Goal: Ask a question: Seek information or help from site administrators or community

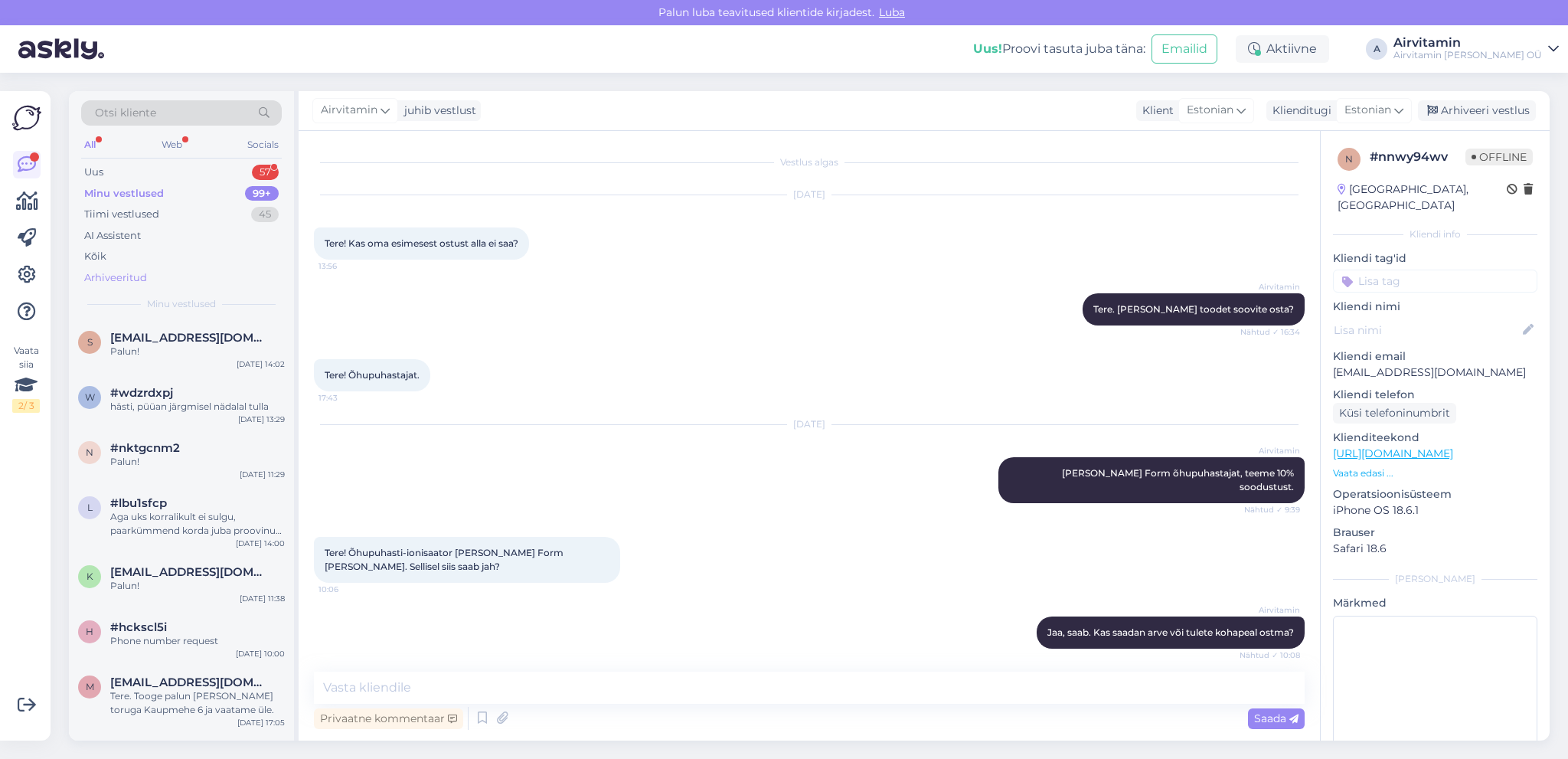
scroll to position [472, 0]
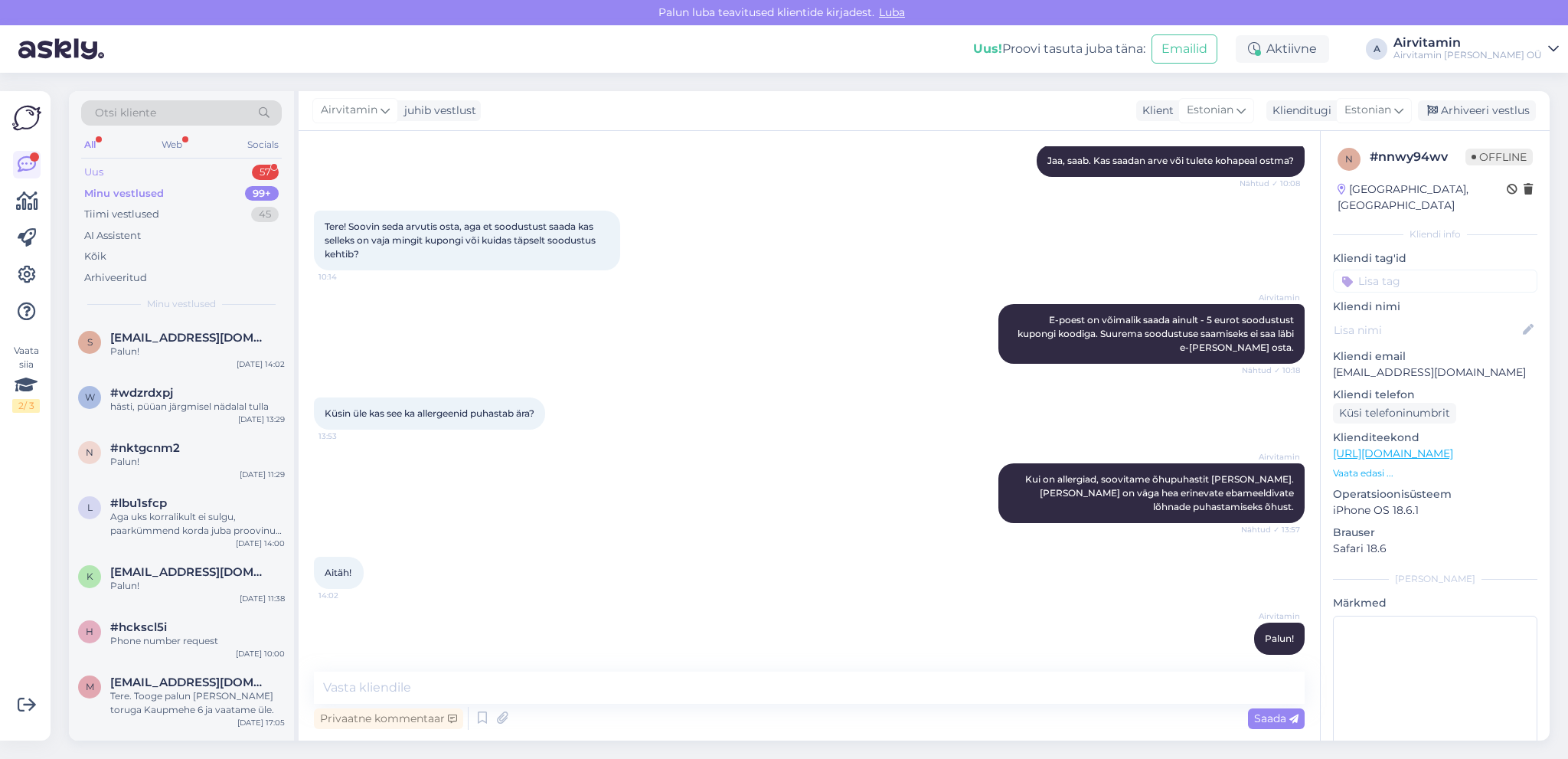
click at [101, 166] on div "Uus" at bounding box center [94, 172] width 19 height 15
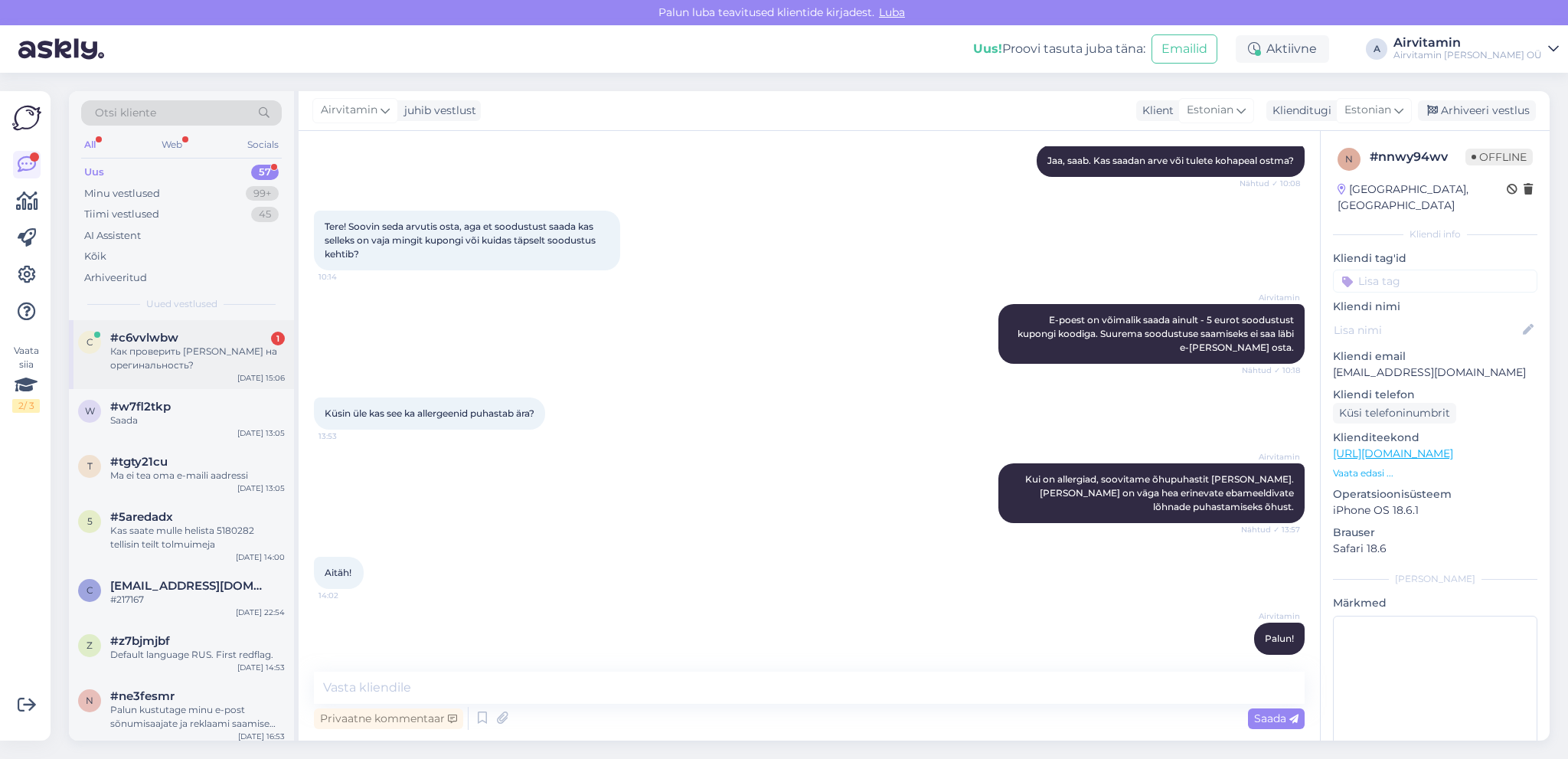
click at [189, 361] on div "Как проверить [PERSON_NAME] на орегинальность?" at bounding box center [197, 358] width 175 height 28
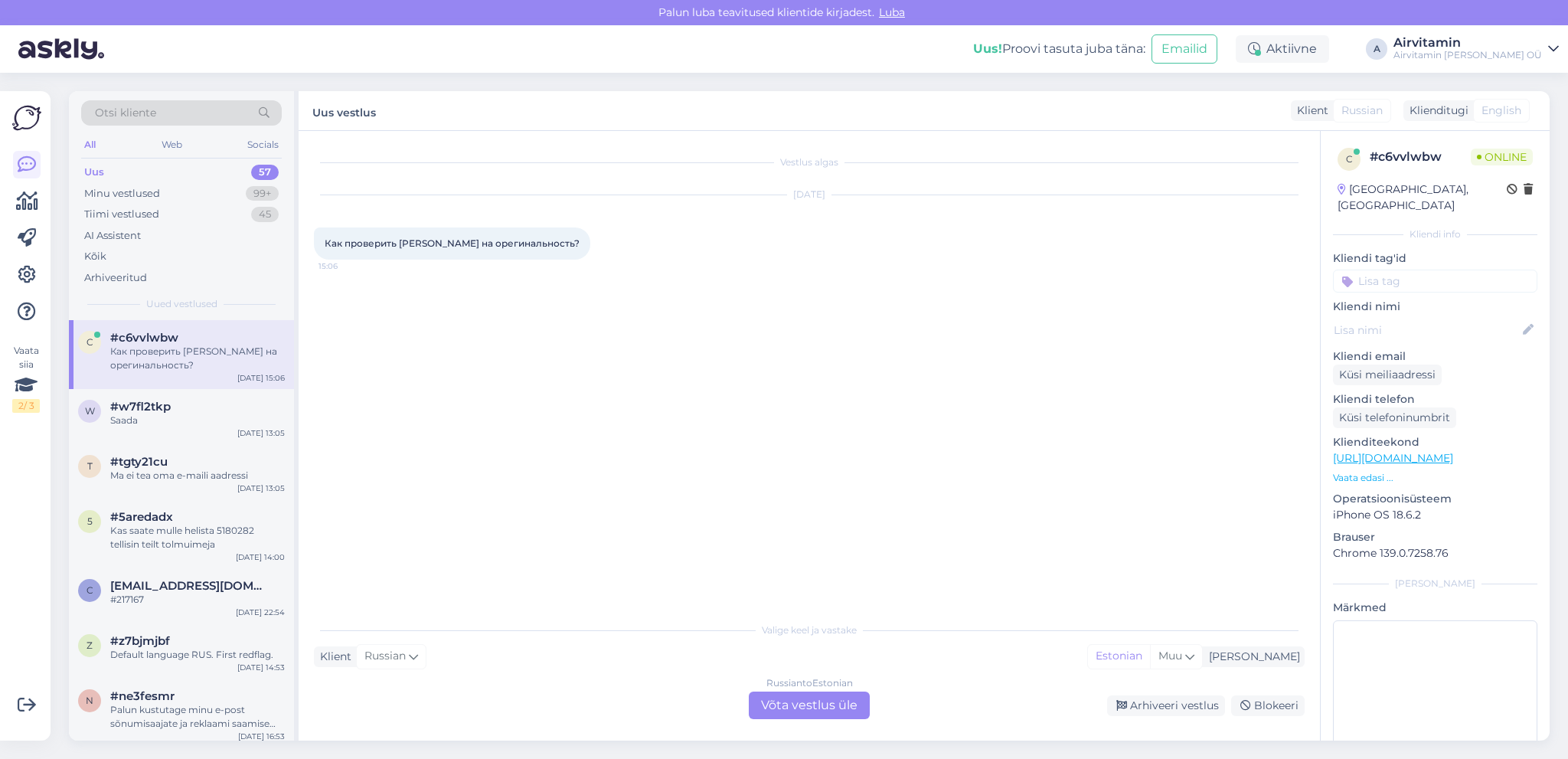
scroll to position [0, 0]
click at [831, 707] on div "Russian to Estonian Võta vestlus üle" at bounding box center [809, 705] width 121 height 28
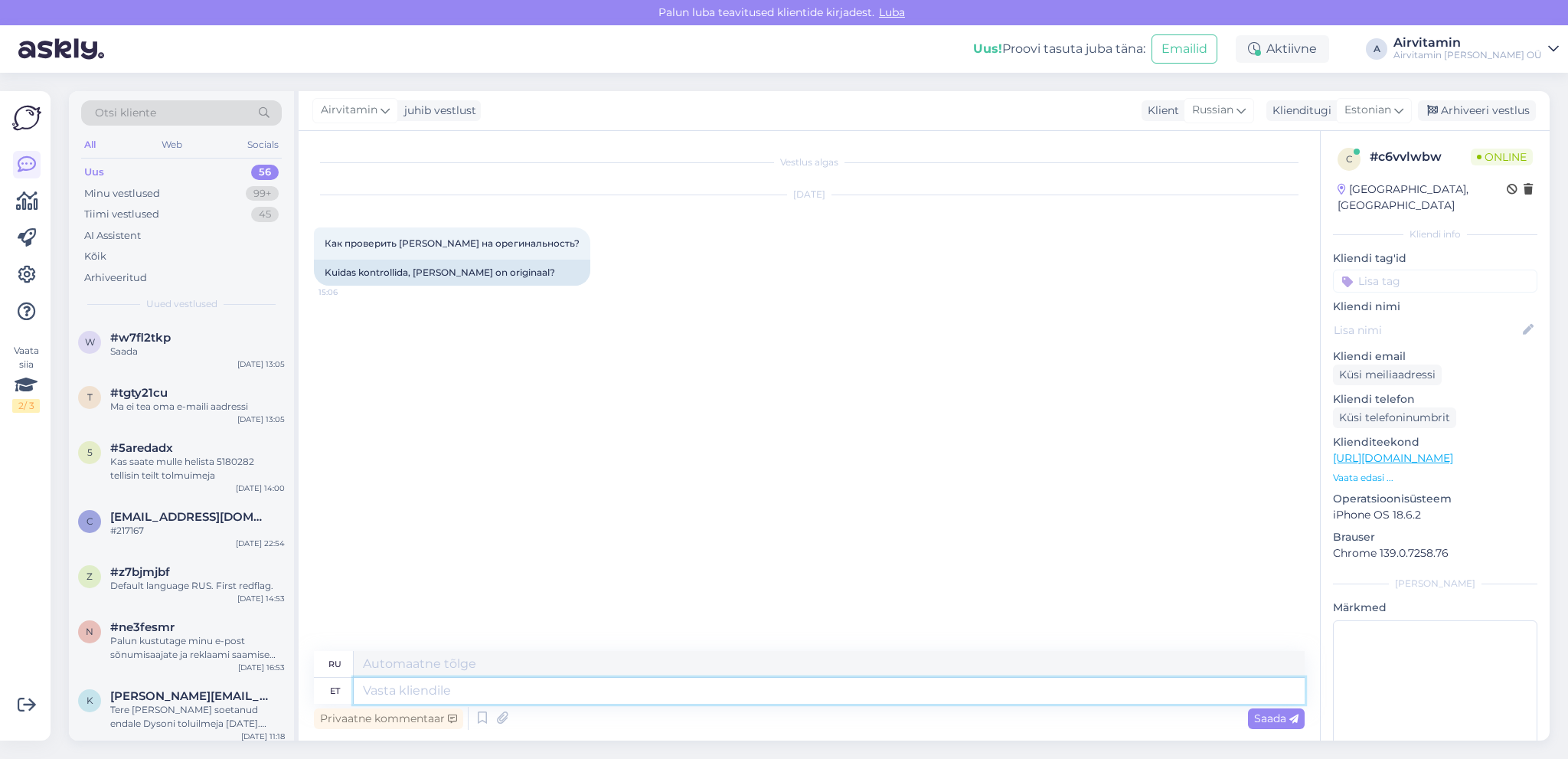
click at [375, 694] on textarea at bounding box center [830, 690] width 951 height 26
type textarea "Tere"
type textarea "Привет"
type textarea "Tere."
type textarea "Привет."
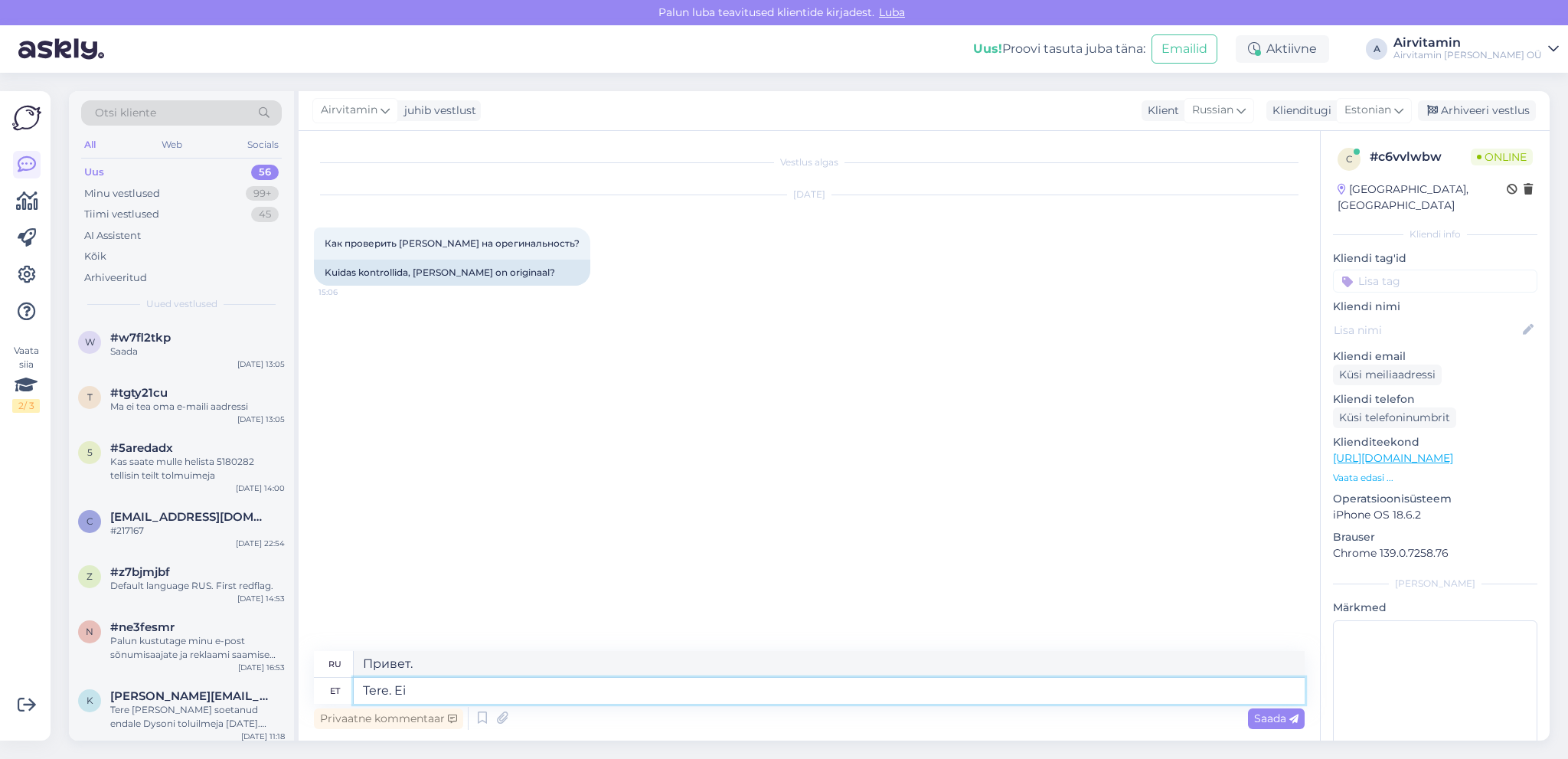
type textarea "Tere. Ei"
type textarea "Привет. Нет."
type textarea "Tere. Ei osk"
type textarea "Здравствуйте. Я не могу."
type textarea "Tere. Ei oska"
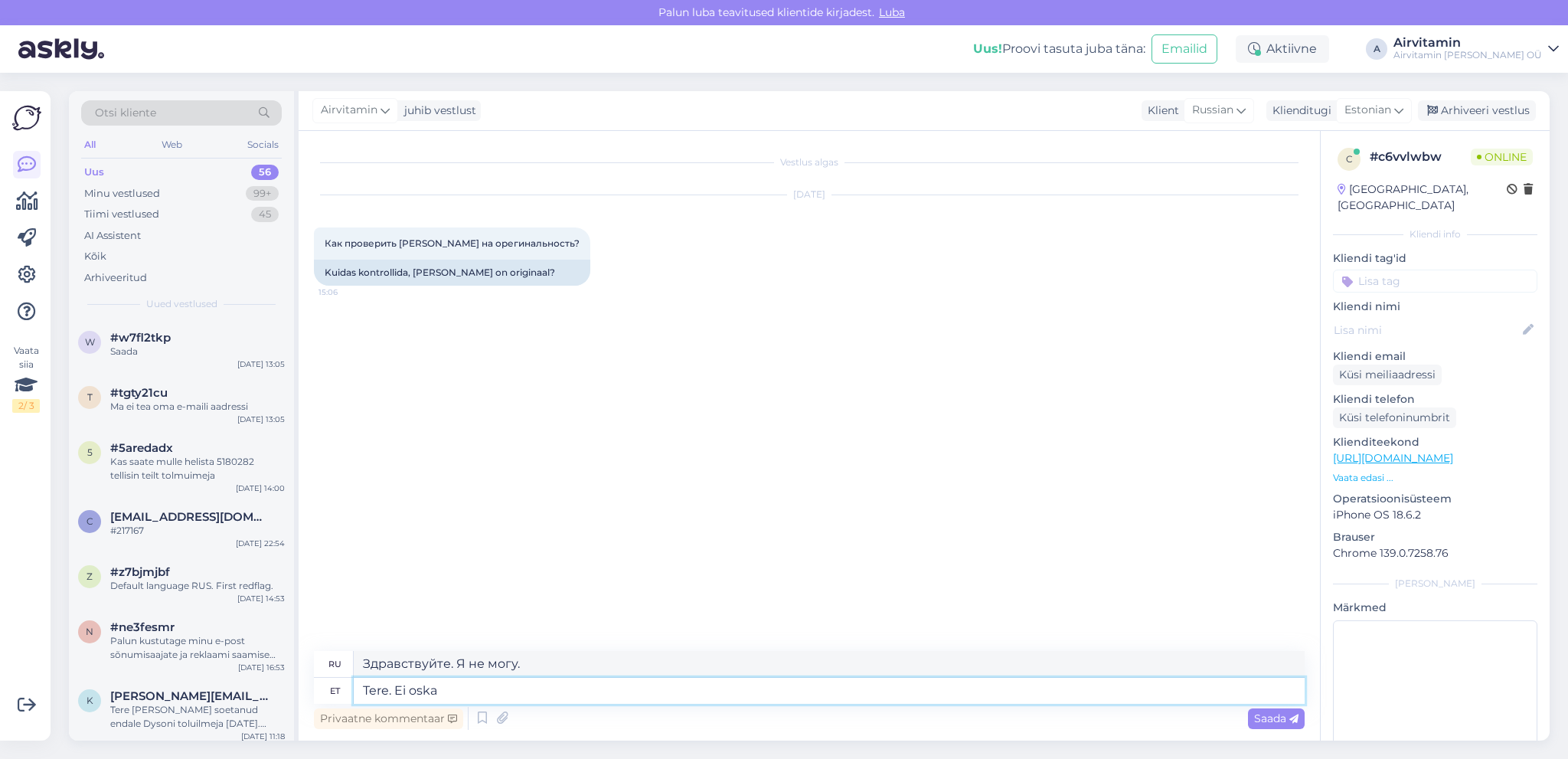
type textarea "Здравствуйте. Я не знаю."
type textarea "Tere. Ei"
type textarea "Привет. Нет."
type textarea "Tere."
type textarea "Привет."
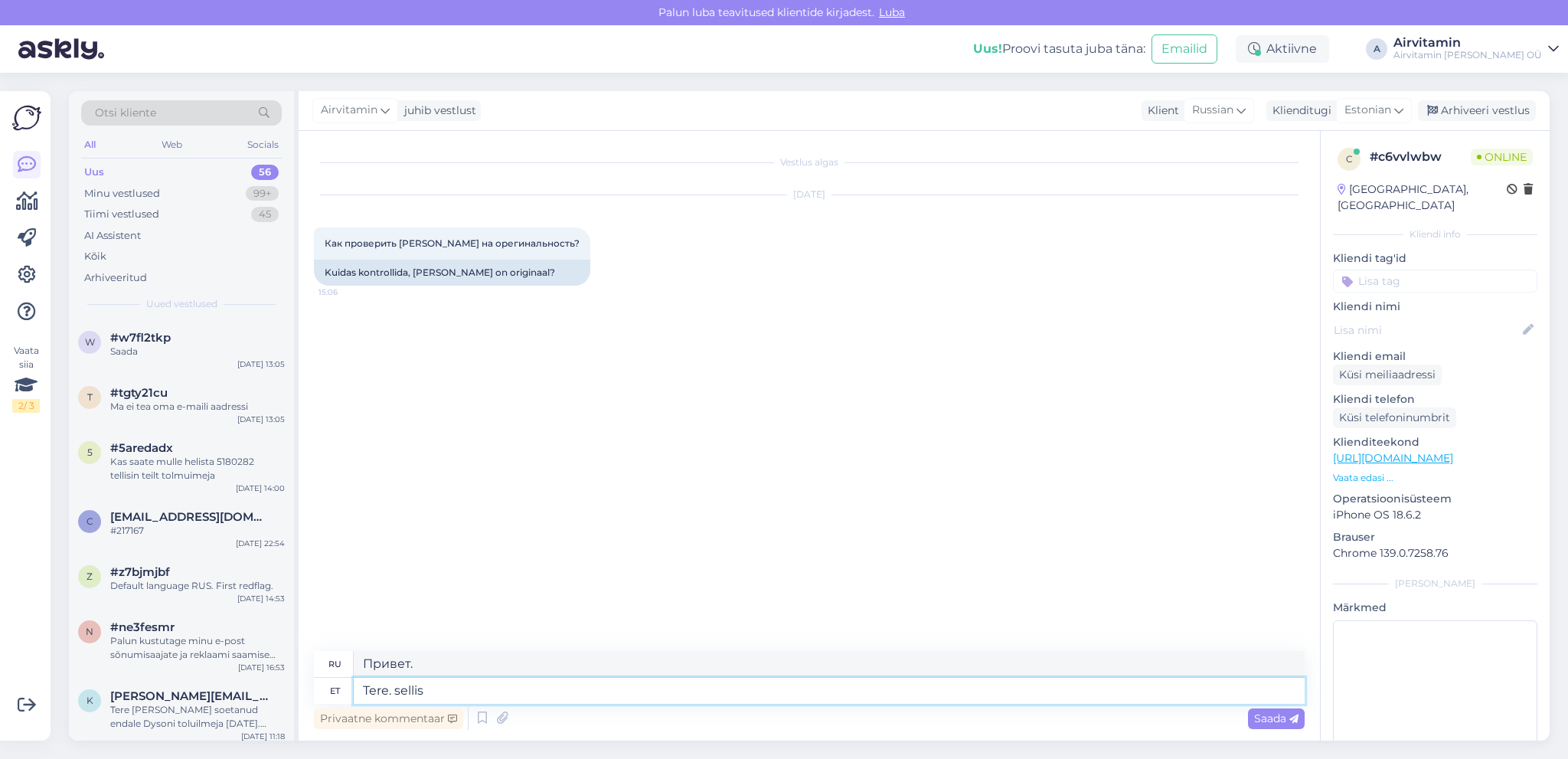
type textarea "Tere. sellist"
type textarea "Привет. Нравится."
type textarea "Tere."
type textarea "Привет."
type textarea "Tere. Sellist"
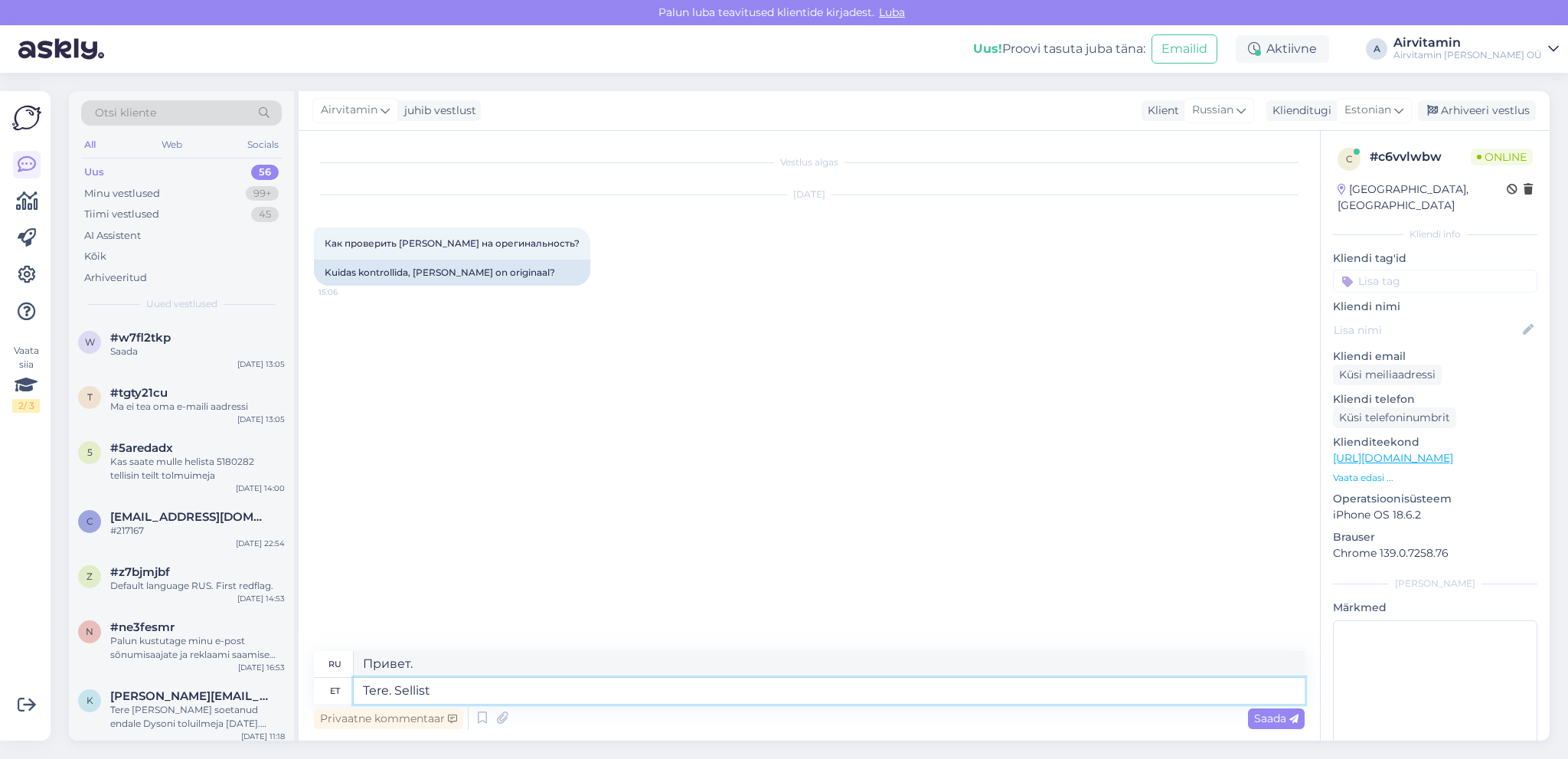
type textarea "Привет. Такой"
type textarea "Tere. Sellist konkreetset"
type textarea "Привет. Такой специфический"
type textarea "Tere. Sellist konkreetset andme"
type textarea "Привет. Такие конкретные данные."
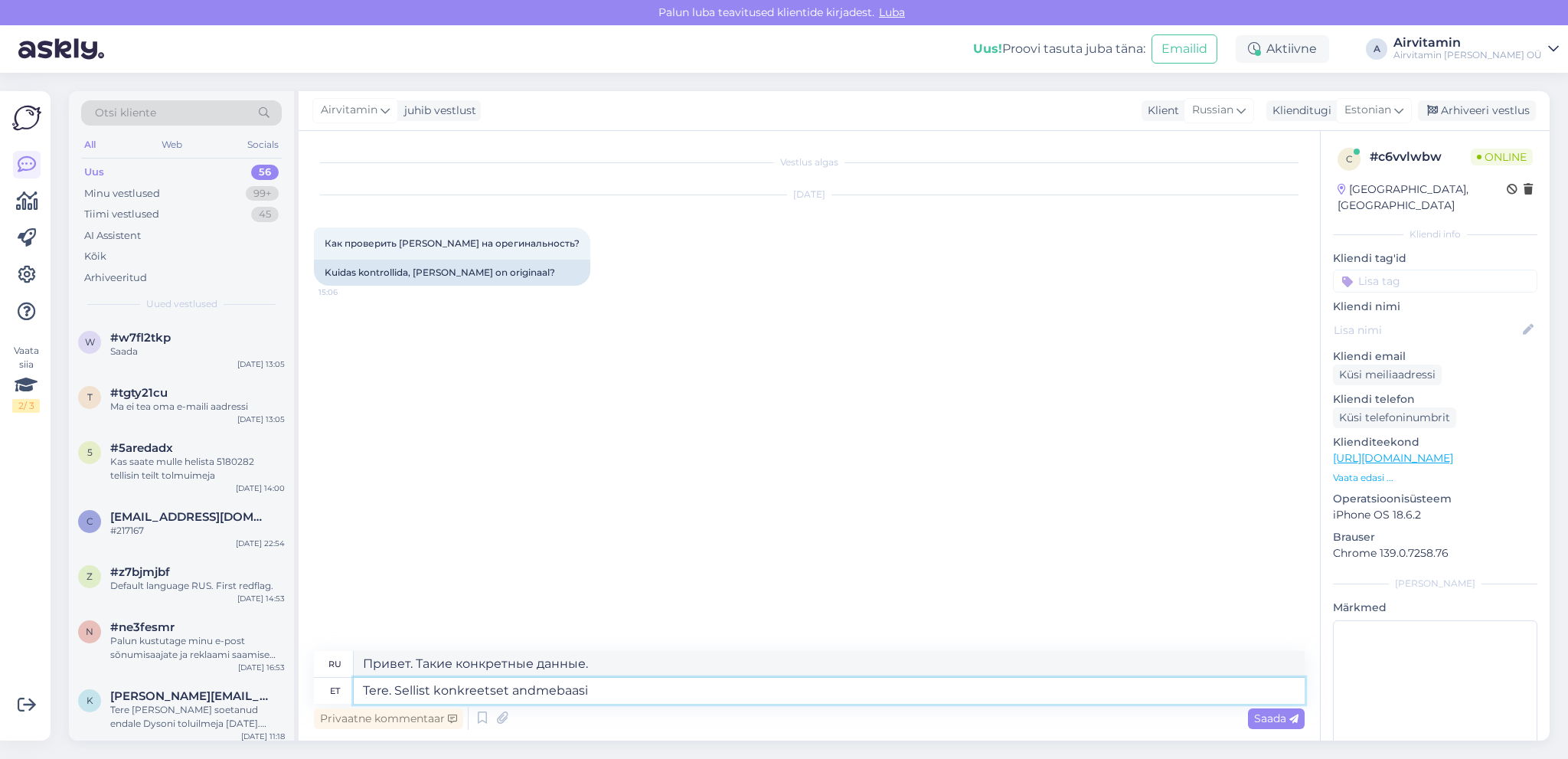
type textarea "Tere. Sellist konkreetset andmebaasi"
type textarea "Привет. Такая специфическая база данных."
type textarea "Tere. Sellist konkreetset andmebaasi ei"
type textarea "Здравствуйте. Такой конкретной базы данных не существует."
type textarea "Tere. Sellist konkreetset andmebaasi"
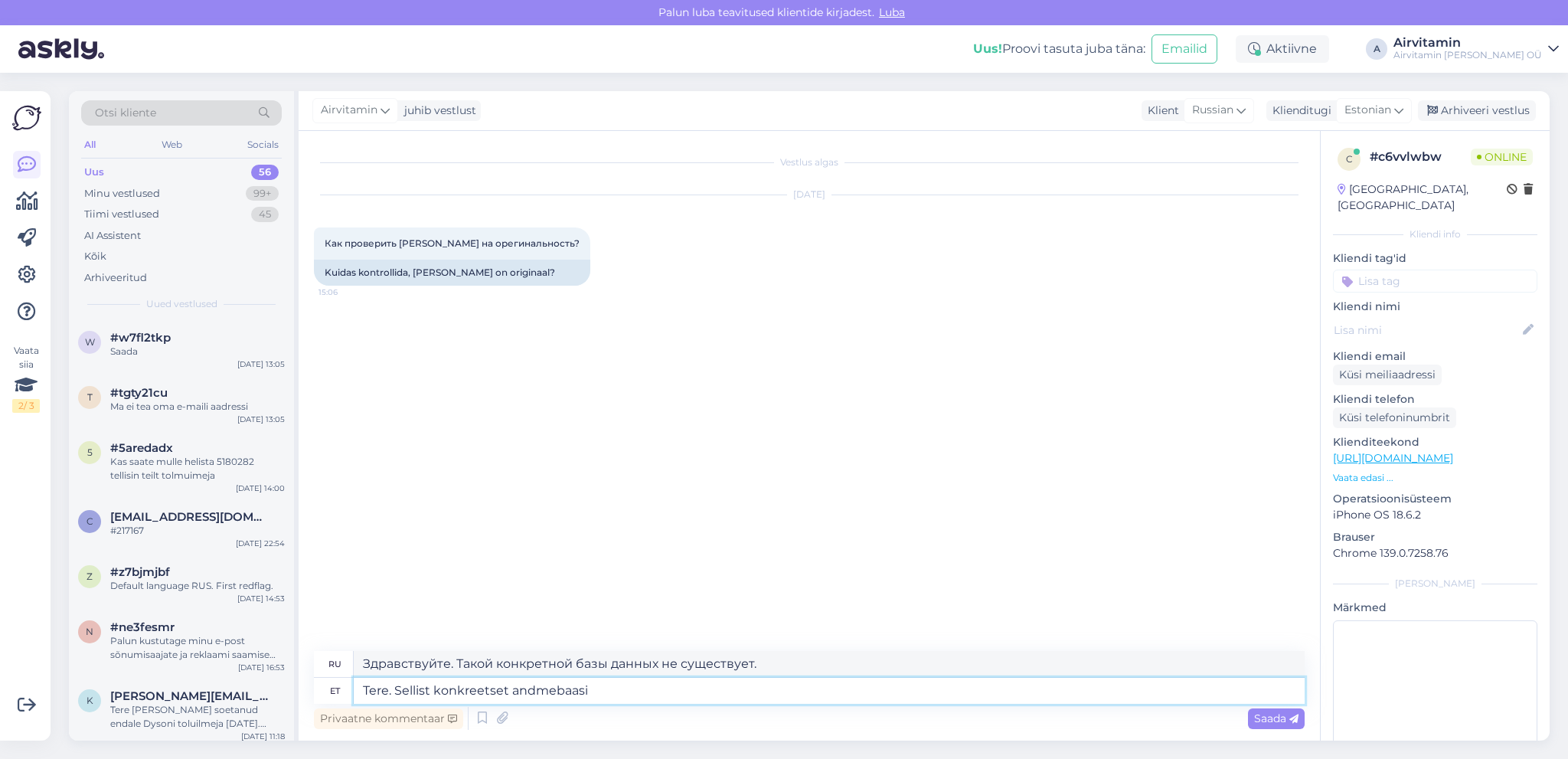
type textarea "Привет. Такая специфическая база данных."
type textarea "Tere. Sellist konkreetset andmebaasi."
type textarea "Привет. Какая специфическая база данных."
click at [402, 687] on textarea "Tere. Sellist konkreetset andmebaasi." at bounding box center [830, 690] width 951 height 26
type textarea "Tere. [PERSON_NAME] konkreetset andmebaasi."
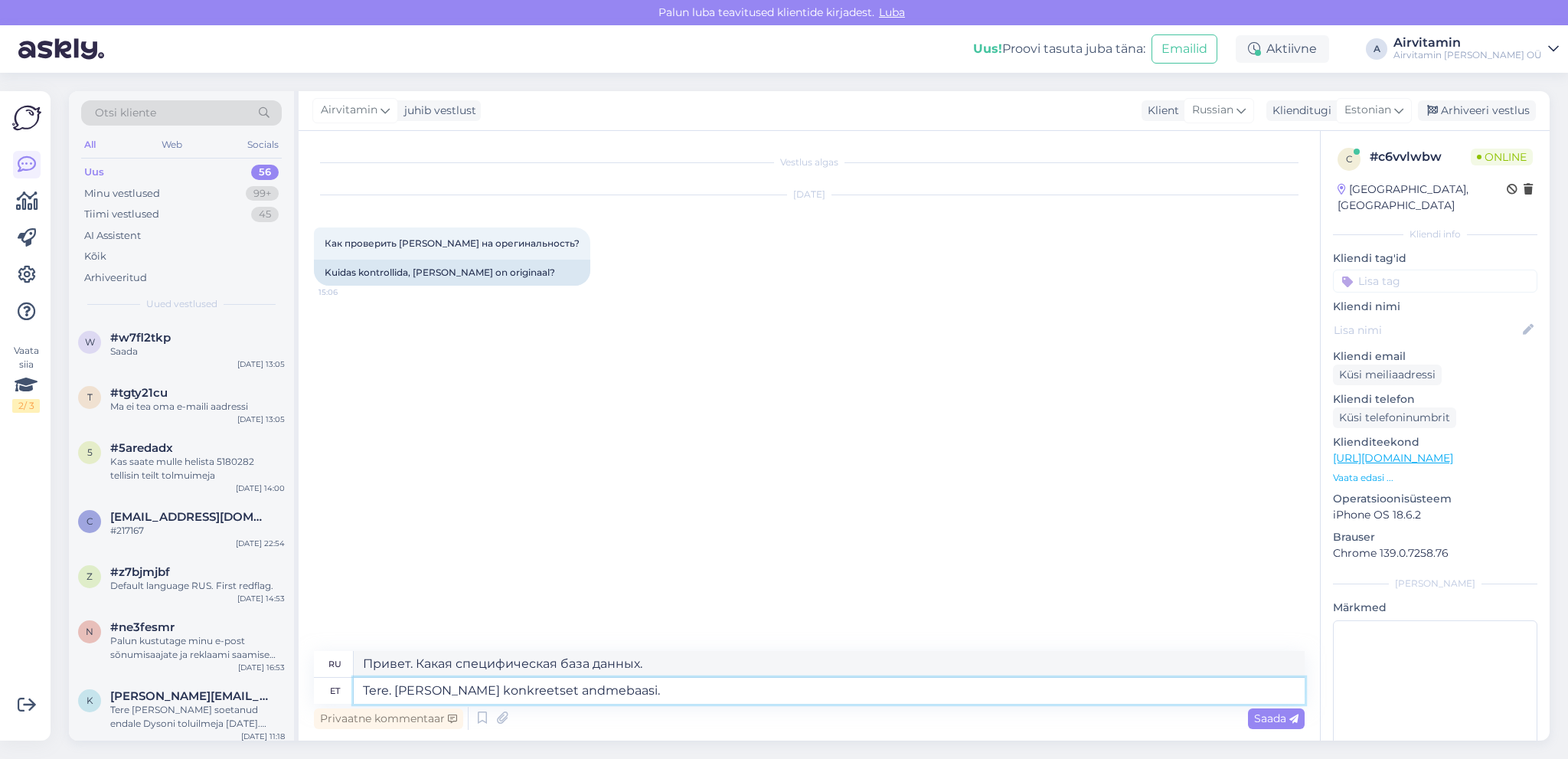
type textarea "Здравствуйте. Какая именно база данных?"
type textarea "Tere. Ei teaellist konkreetset andmebaasi."
type textarea "Здравствуйте. Я не знаю конкретную базу данных."
type textarea "Tere. Ei tea sellist konkreetset andmebaasi."
type textarea "Здравствуйте. Я не знаю такой конкретной базы данных."
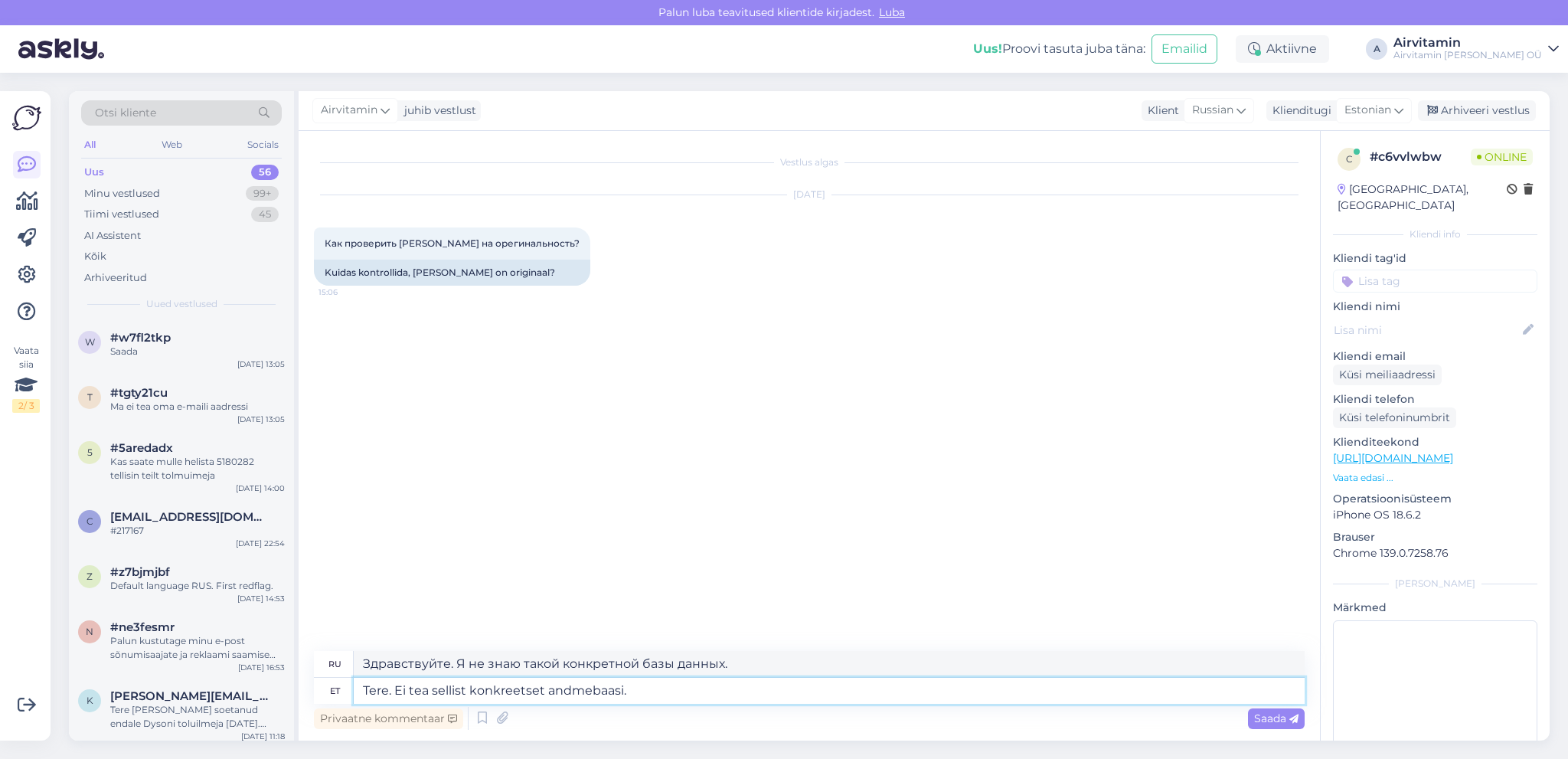
click at [632, 687] on textarea "Tere. Ei tea sellist konkreetset andmebaasi." at bounding box center [830, 690] width 951 height 26
type textarea "Tere. Ei tea sellist konkreetset andmebaasi. Võimalus"
type textarea "Здравствуйте. Я не знаю такой конкретной базы данных. Возможно."
type textarea "Tere. Ei tea sellist konkreetset andmebaasi."
type textarea "Здравствуйте. Я не знаю такой конкретной базы данных."
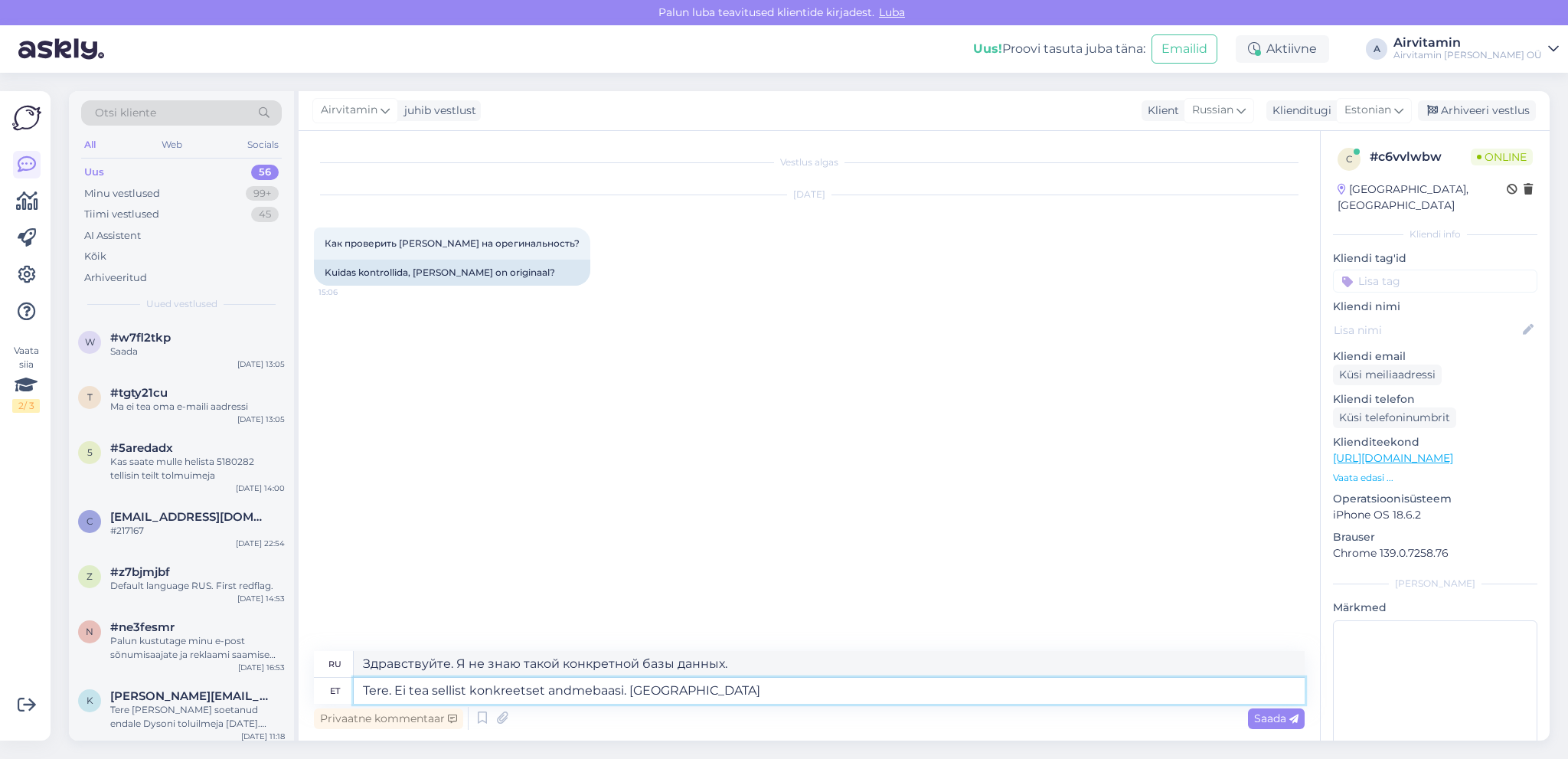
type textarea "Tere. Ei tea sellist konkreetset andmebaasi. Kahtluse k"
type textarea "Здравствуйте. Я не знаю такой конкретной базы данных. Сомневаюсь."
type textarea "Tere. Ei tea sellist konkreetset andmebaasi. Kahtluse korral"
type textarea "Здравствуйте. Я не знаю такой конкретной базы данных. Если сомневаетесь,"
type textarea "Tere. Ei tea sellist konkreetset andmebaasi. Kahtluse korral on võimalik"
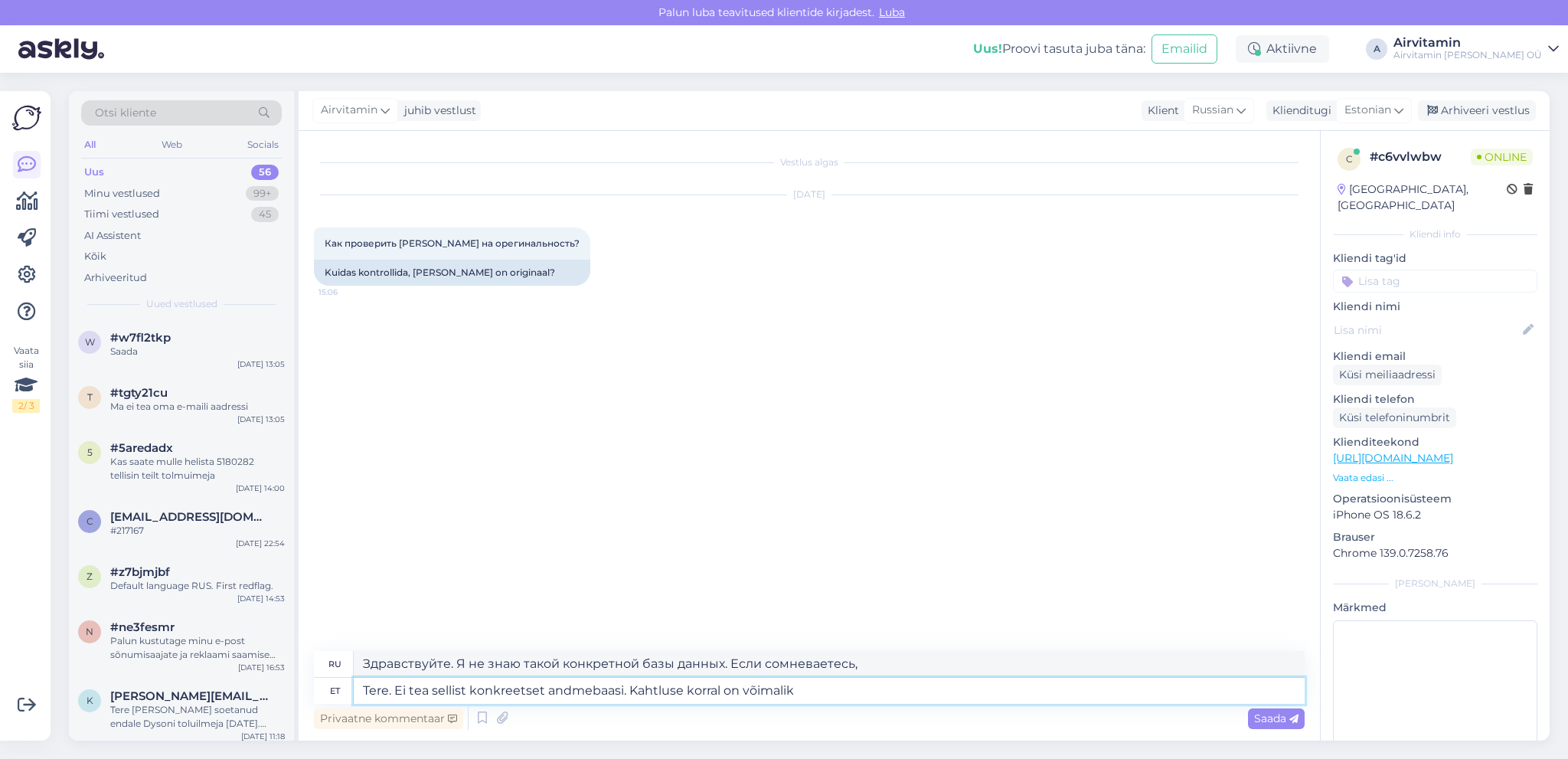
type textarea "Здравствуйте. Я не знаю такой конкретной базы данных. Если сомневаетесь, возмож…"
type textarea "Tere. Ei tea sellist konkreetset andmebaasi. Kahtluse korral on võimalik kontr"
type textarea "Здравствуйте. Я не знаю такой конкретной базы данных. Если сомневаетесь, можете…"
type textarea "Tere. Ei tea sellist konkreetset andmebaasi. Kahtluse korral on võimalik"
type textarea "Здравствуйте. Я не знаю такой конкретной базы данных. Если сомневаетесь, возмож…"
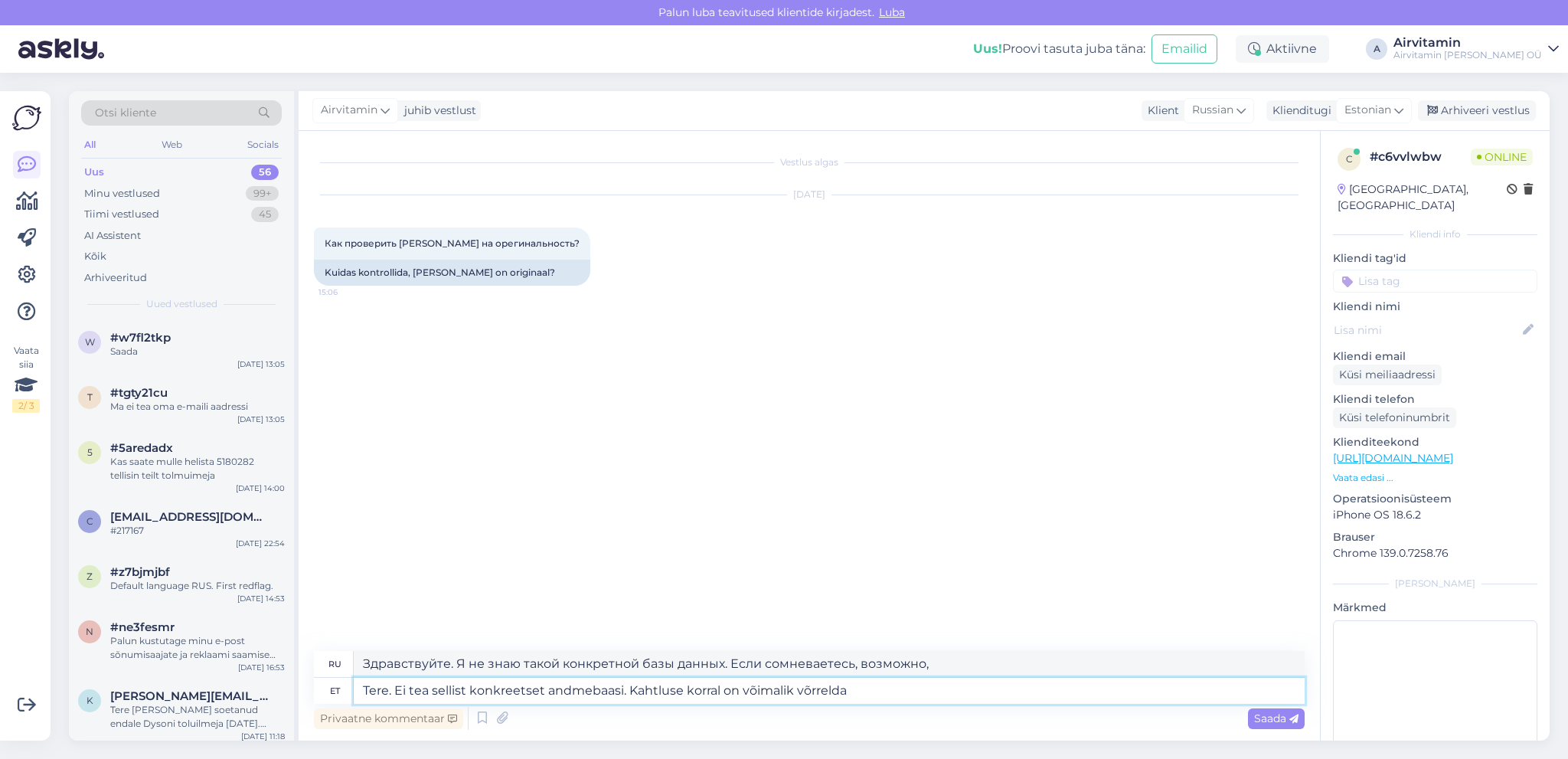
type textarea "Tere. Ei tea sellist konkreetset andmebaasi. Kahtluse korral on võimalik võrrel…"
type textarea "Здравствуйте. Я не знаю такой конкретной базы данных. Если сомневаетесь, можете…"
type textarea "Tere. Ei tea sellist konkreetset andmebaasi. Kahtluse korral on võimalik võrrel…"
type textarea "Здравствуйте. Я не знаю такой конкретной базы данных. Если сомневаетесь, можете…"
type textarea "Tere. Ei tea sellist konkreetset andmebaasi. Kahtluse korral on võimalik võrrel…"
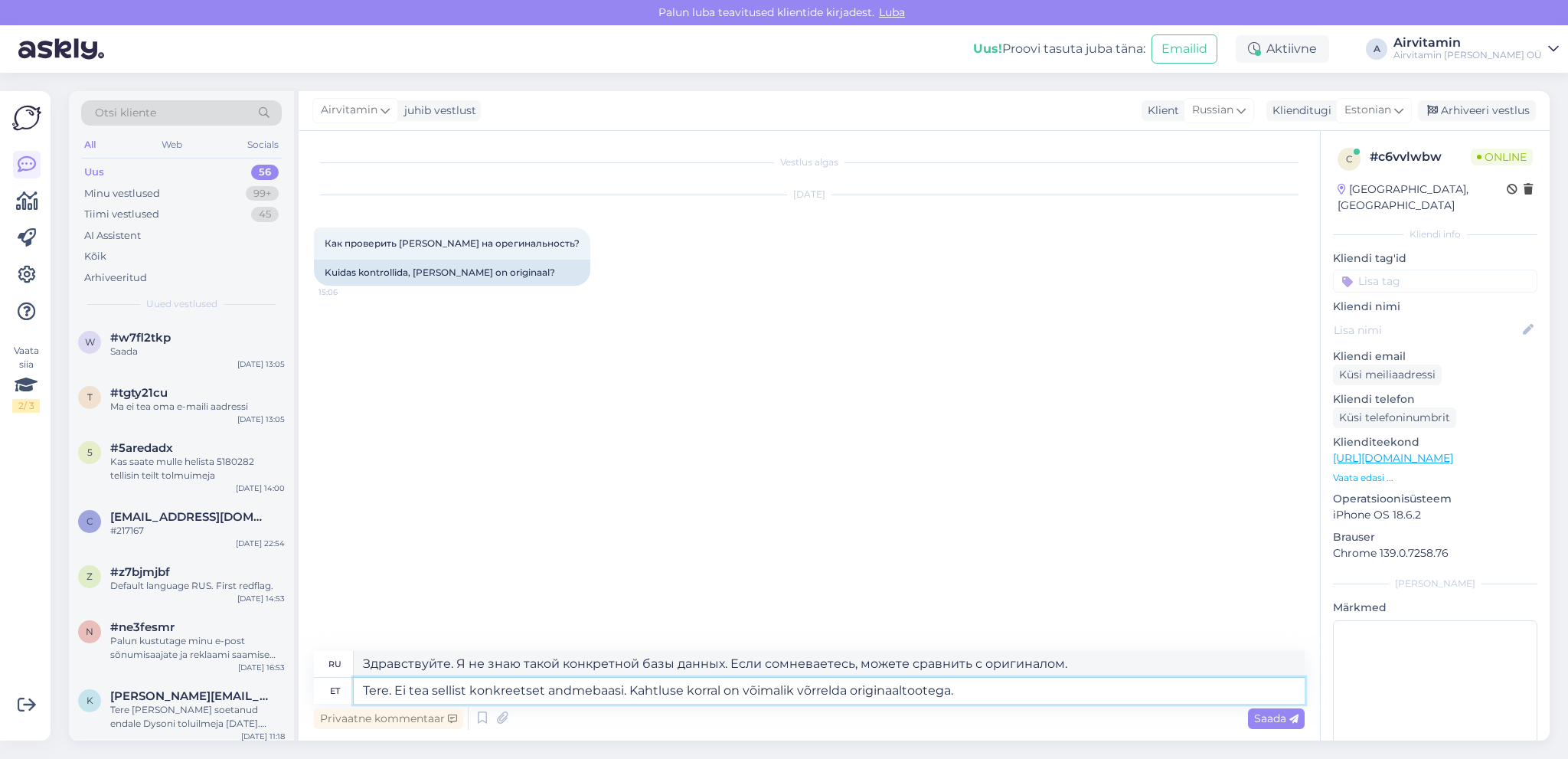
type textarea "Здравствуйте. Я не знаю такой конкретной базы данных. Если сомневаетесь, можете…"
type textarea "Tere. Ei tea sellist konkreetset andmebaasi. Kahtluse korral on võimalik võrrel…"
click at [1275, 721] on span "Saada" at bounding box center [1277, 718] width 45 height 13
